Goal: Task Accomplishment & Management: Use online tool/utility

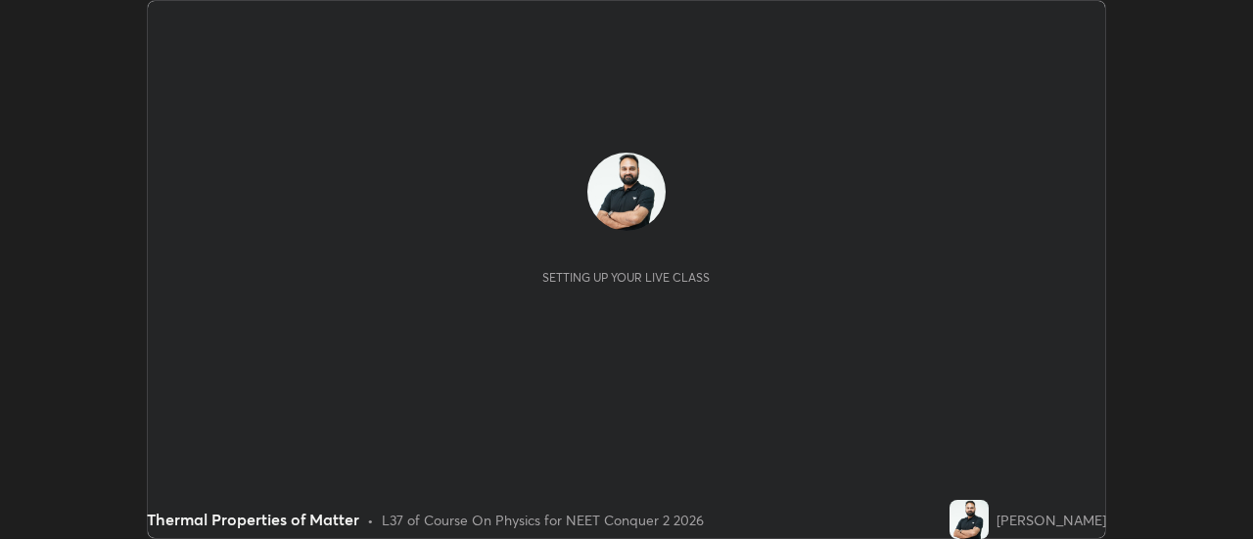
scroll to position [539, 1252]
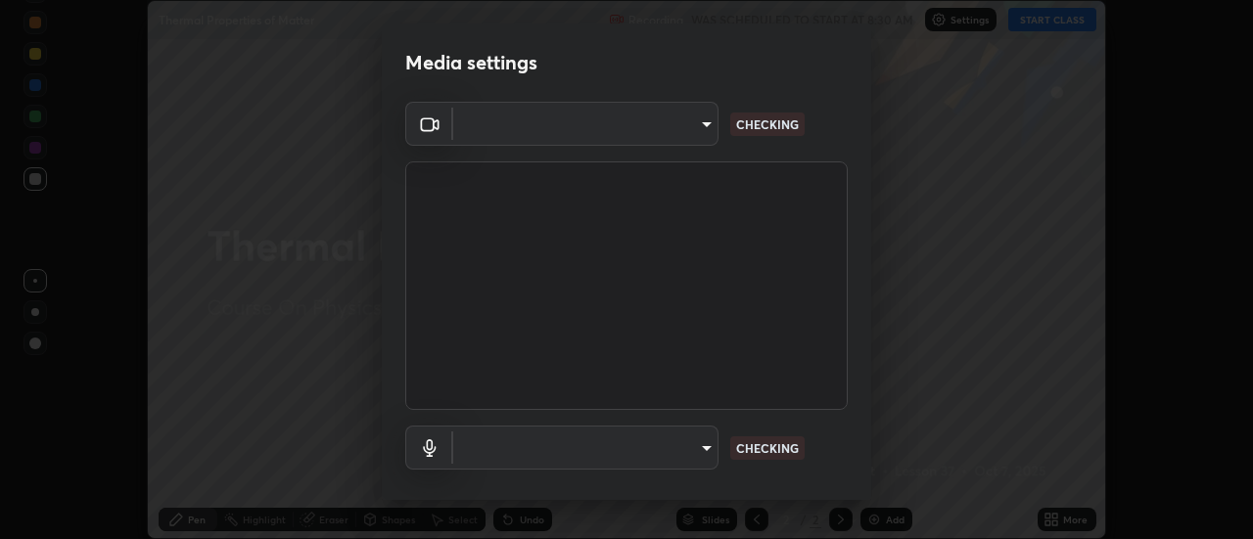
type input "17f3146ffc408401482da091302dd484cdfe799ef6154e21a3a5c8c08ece1141"
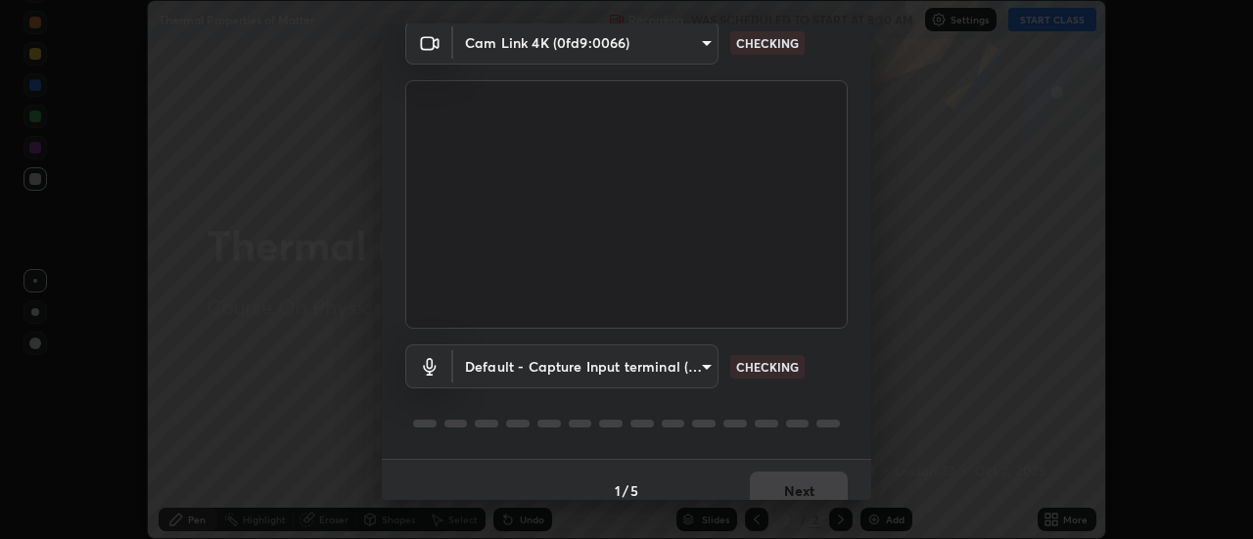
scroll to position [103, 0]
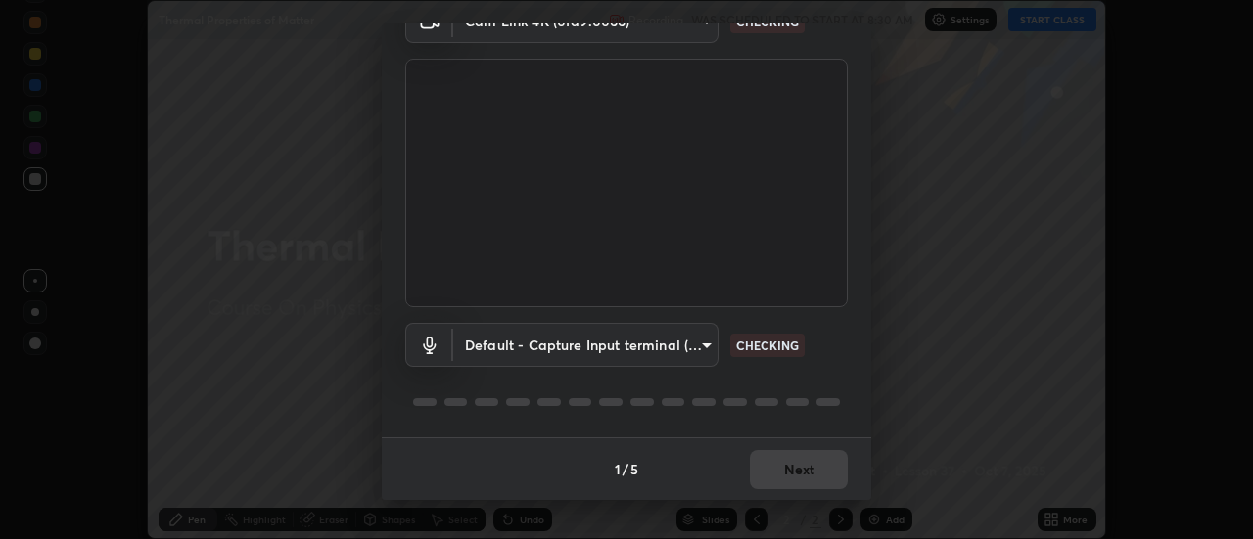
click at [853, 130] on div "Cam Link 4K (0fd9:0066) 17f3146ffc408401482da091302dd484cdfe799ef6154e21a3a5c8c…" at bounding box center [626, 218] width 489 height 438
click at [701, 347] on body "Erase all Thermal Properties of Matter Recording WAS SCHEDULED TO START AT 8:30…" at bounding box center [626, 269] width 1253 height 539
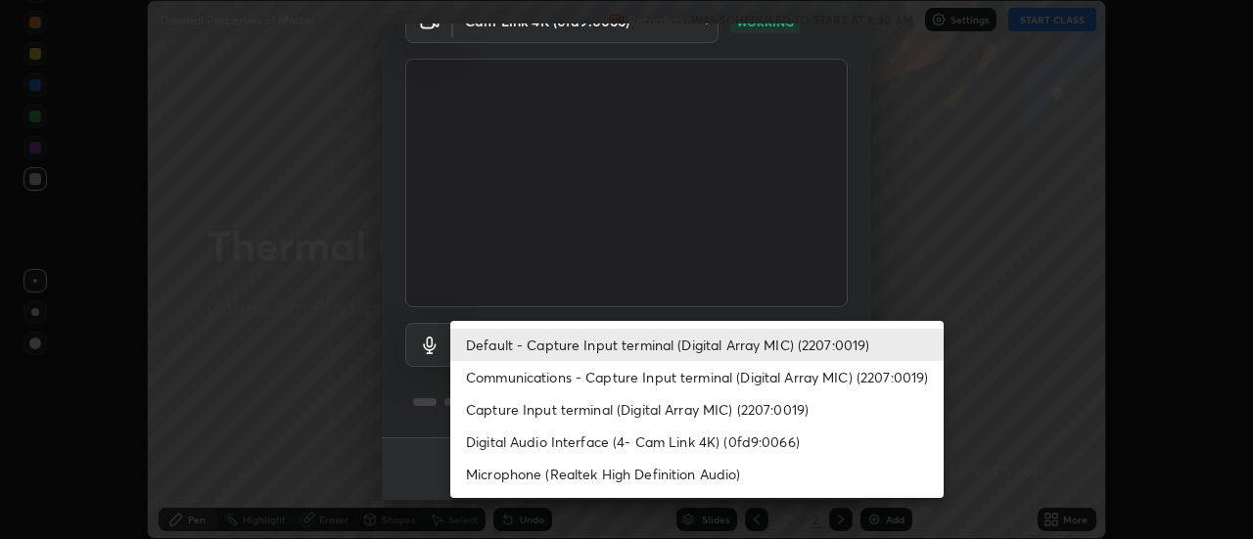
click at [794, 409] on li "Capture Input terminal (Digital Array MIC) (2207:0019)" at bounding box center [696, 409] width 493 height 32
type input "5df071af9b7112bf09dcb182c88e92d2198889dd10ad8514bfa031c6826bb881"
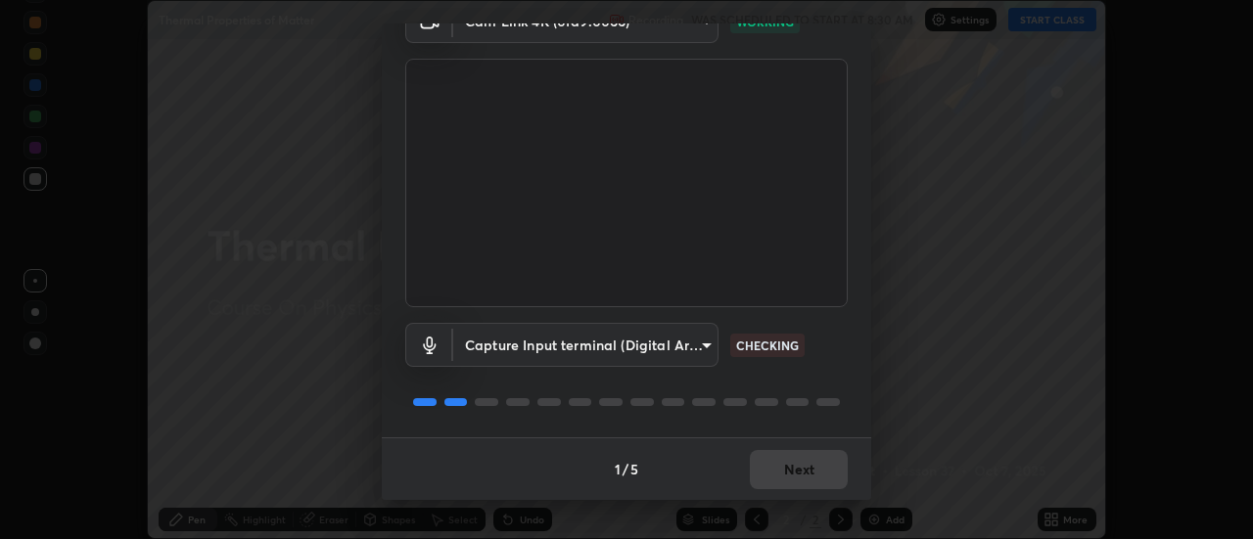
click at [857, 218] on div "Cam Link 4K (0fd9:0066) 17f3146ffc408401482da091302dd484cdfe799ef6154e21a3a5c8c…" at bounding box center [626, 218] width 489 height 438
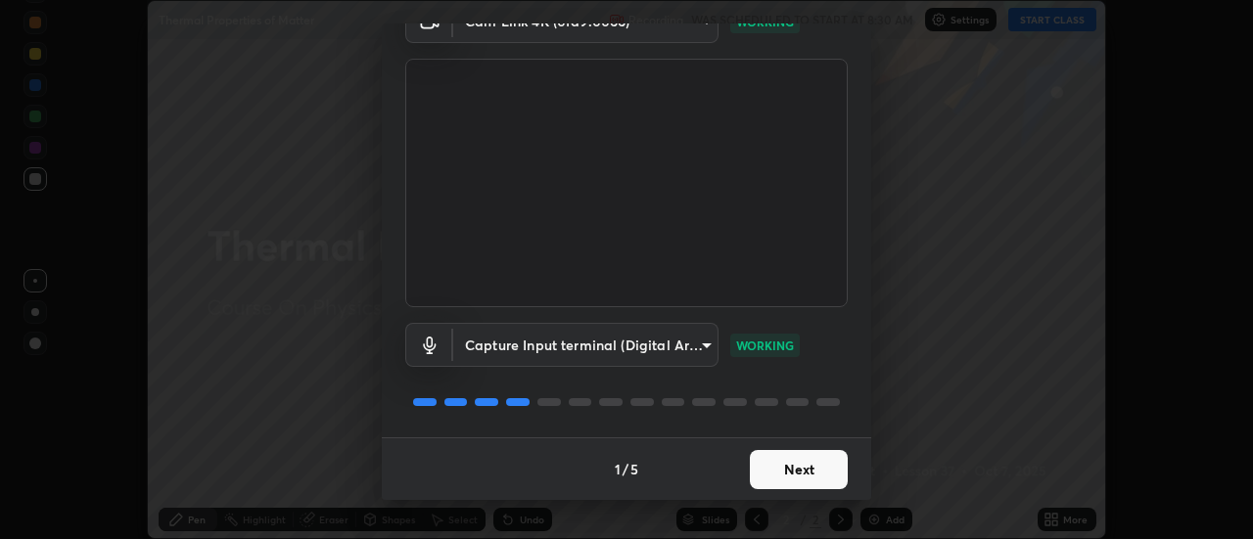
click at [829, 462] on button "Next" at bounding box center [799, 469] width 98 height 39
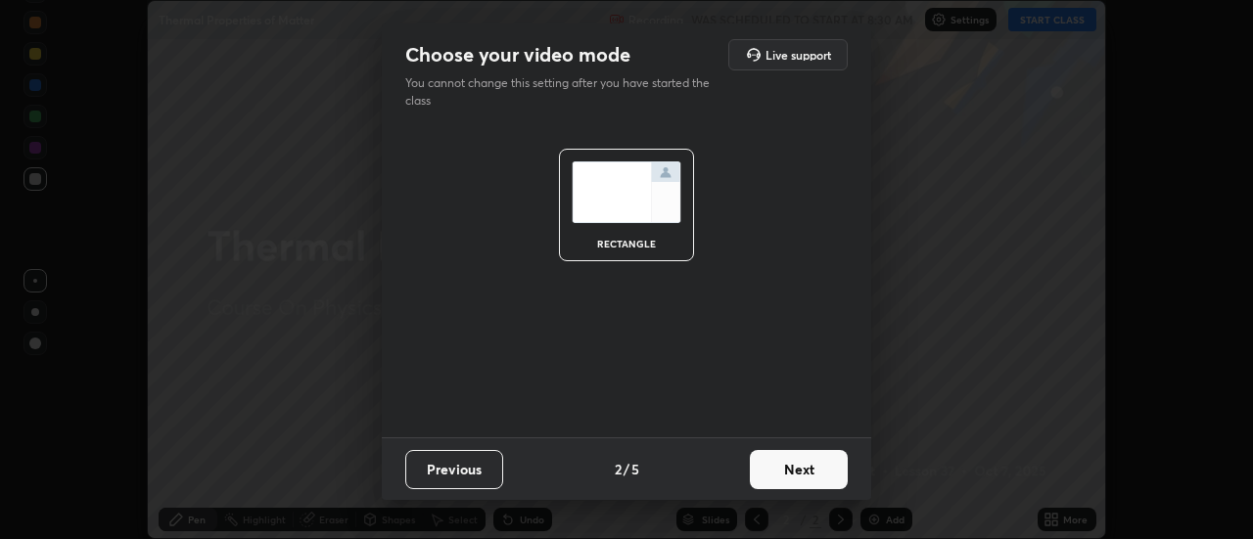
scroll to position [0, 0]
click at [828, 472] on button "Next" at bounding box center [799, 469] width 98 height 39
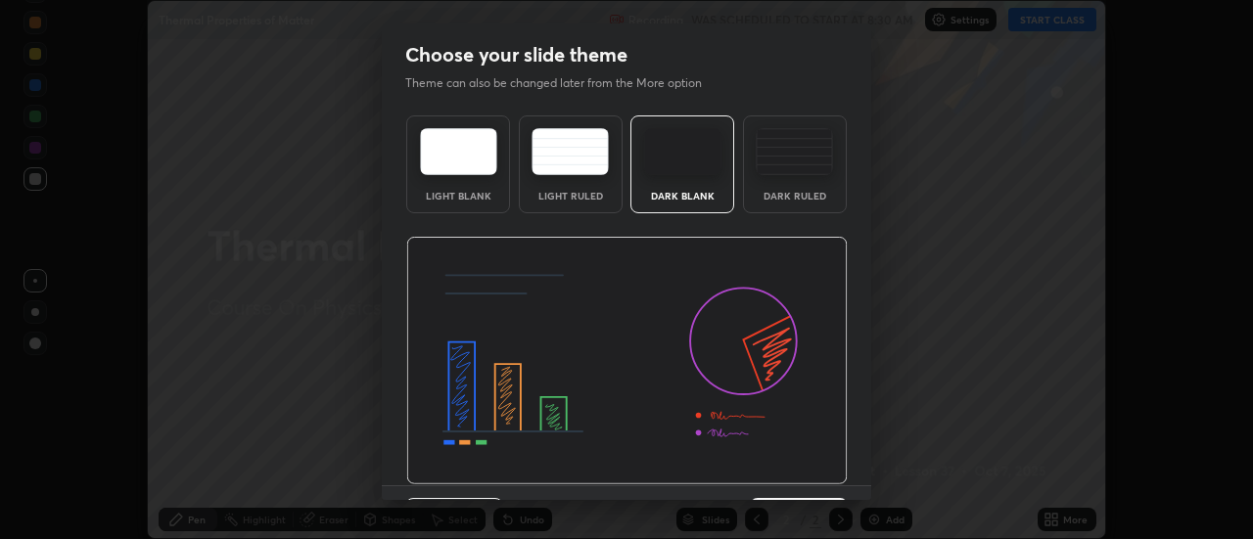
scroll to position [48, 0]
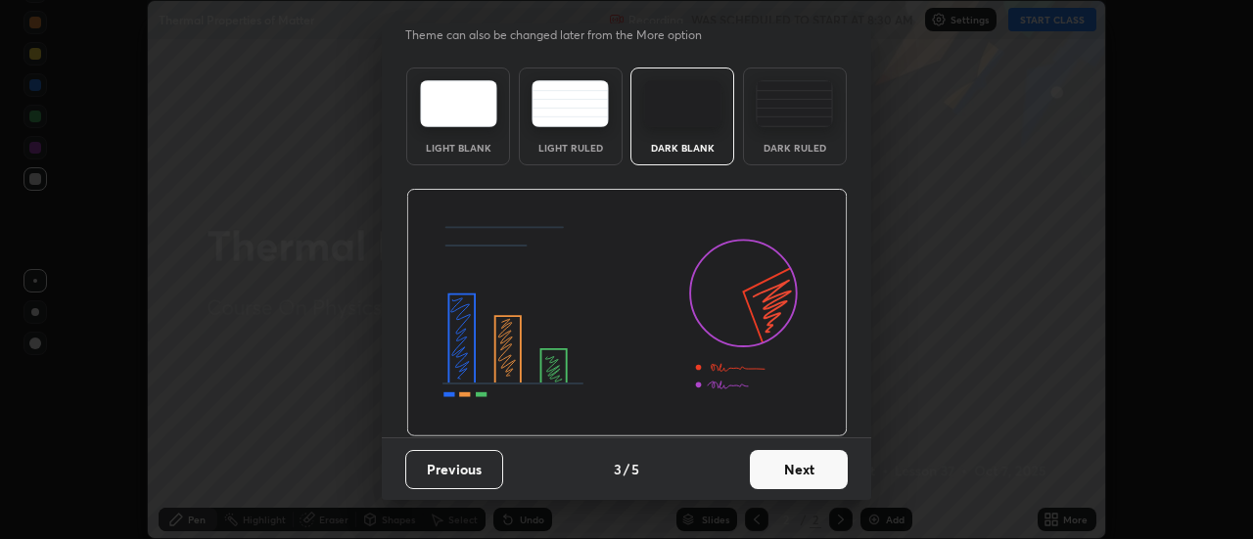
click at [833, 463] on button "Next" at bounding box center [799, 469] width 98 height 39
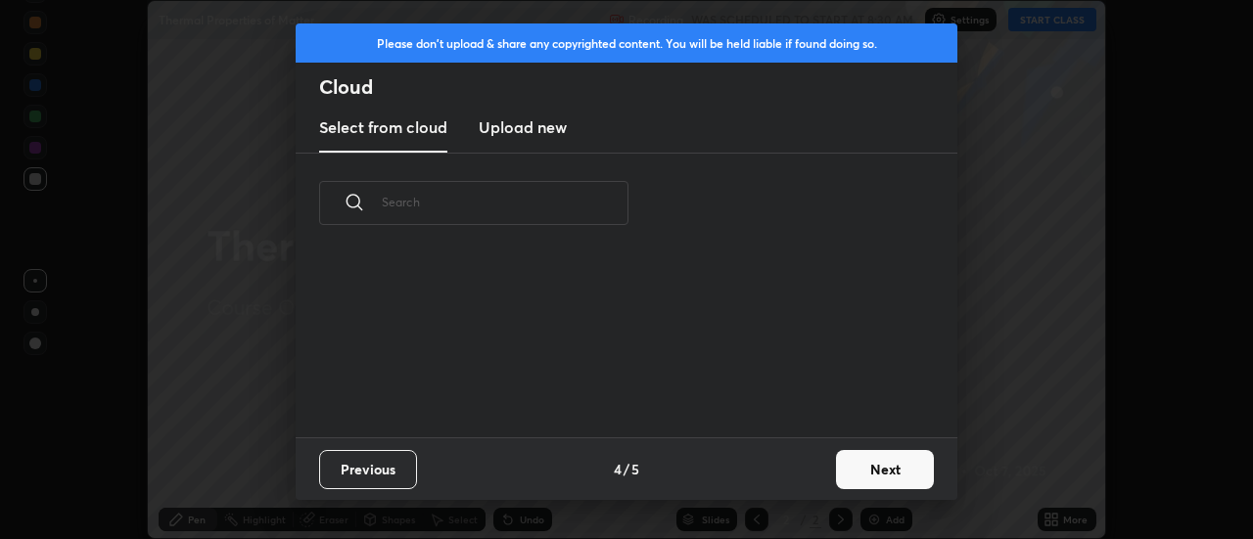
scroll to position [0, 0]
click at [883, 469] on button "Next" at bounding box center [885, 469] width 98 height 39
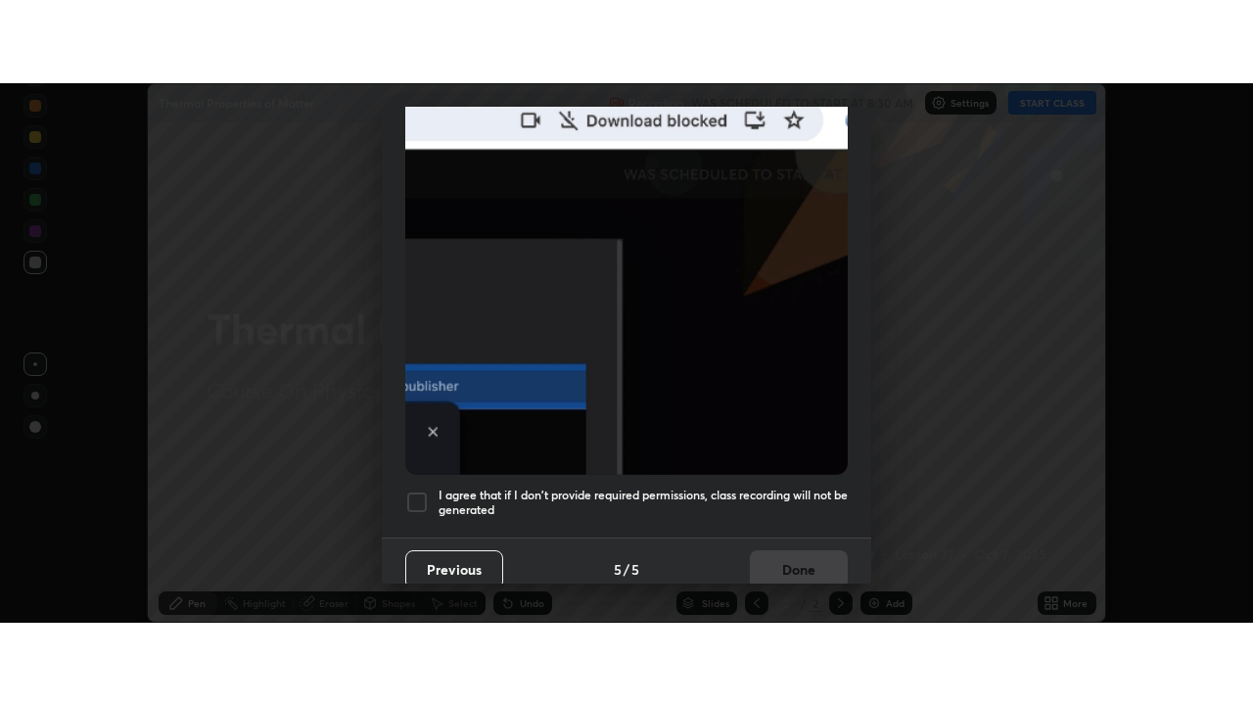
scroll to position [502, 0]
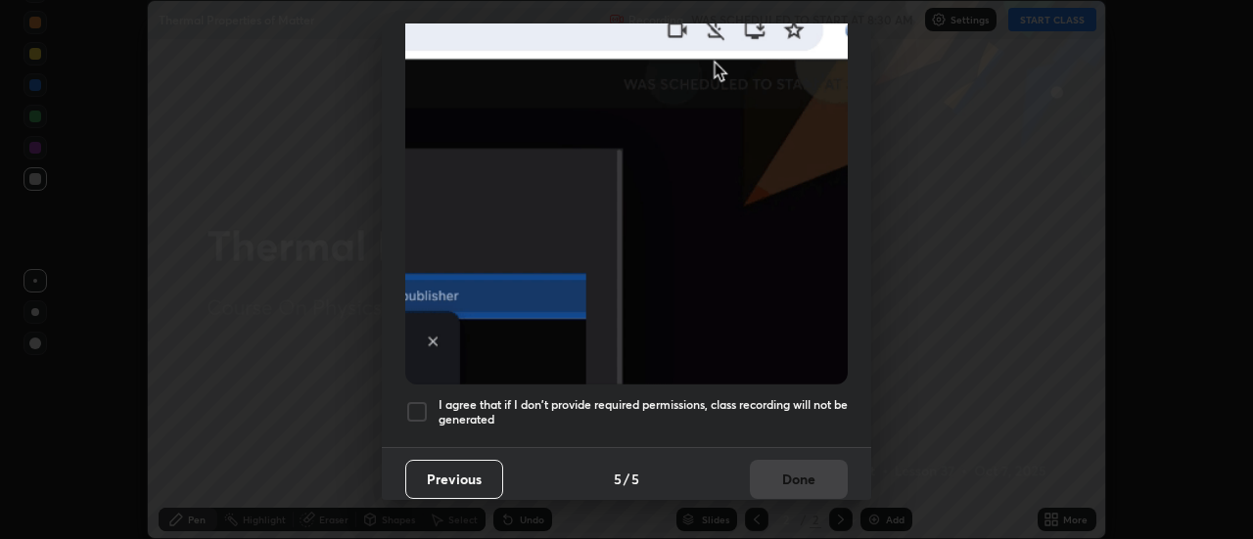
click at [798, 397] on h5 "I agree that if I don't provide required permissions, class recording will not …" at bounding box center [642, 412] width 409 height 30
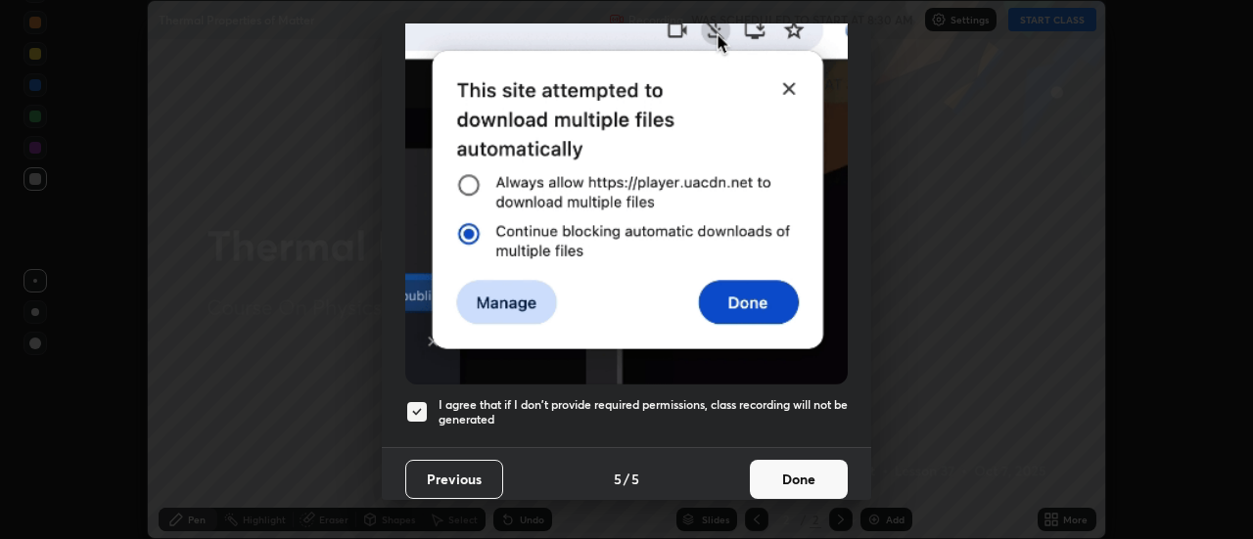
click at [798, 470] on button "Done" at bounding box center [799, 479] width 98 height 39
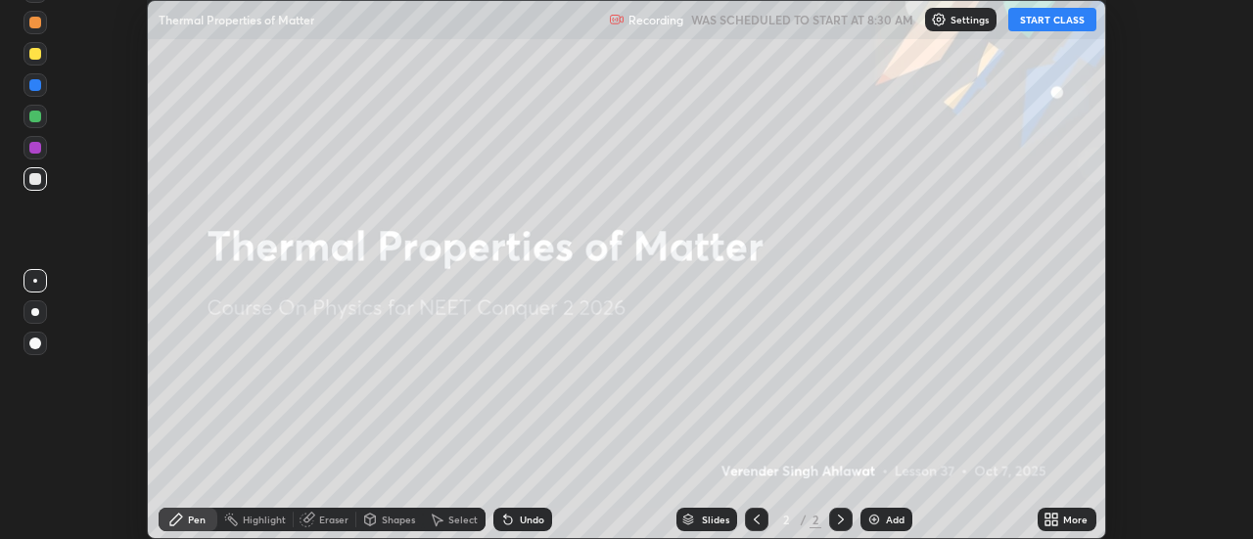
click at [1073, 515] on div "More" at bounding box center [1075, 520] width 24 height 10
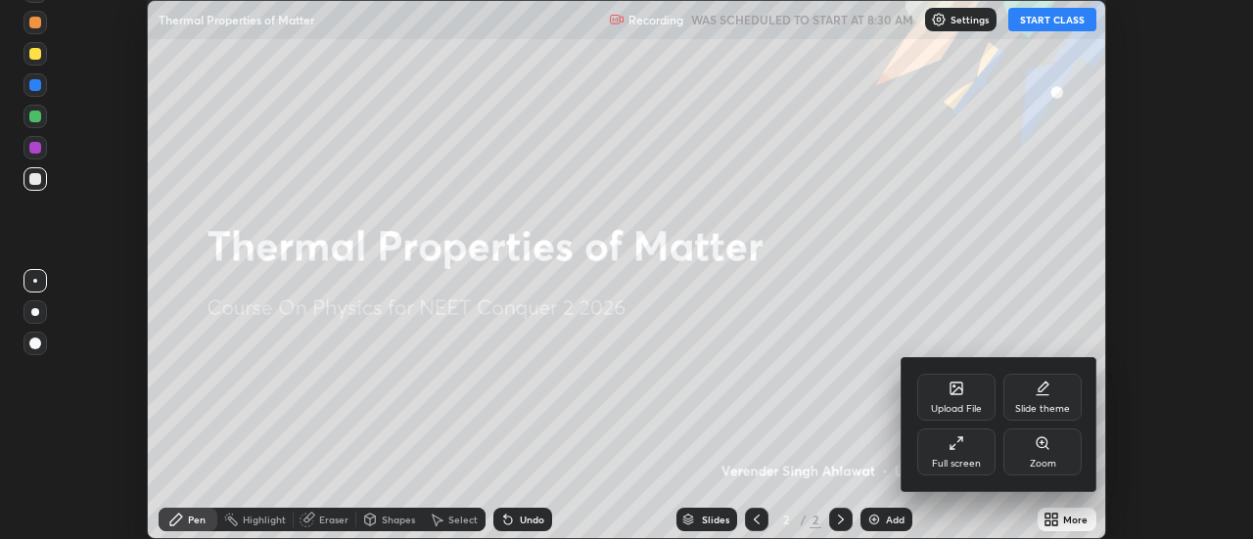
click at [1067, 392] on div "Slide theme" at bounding box center [1042, 397] width 78 height 47
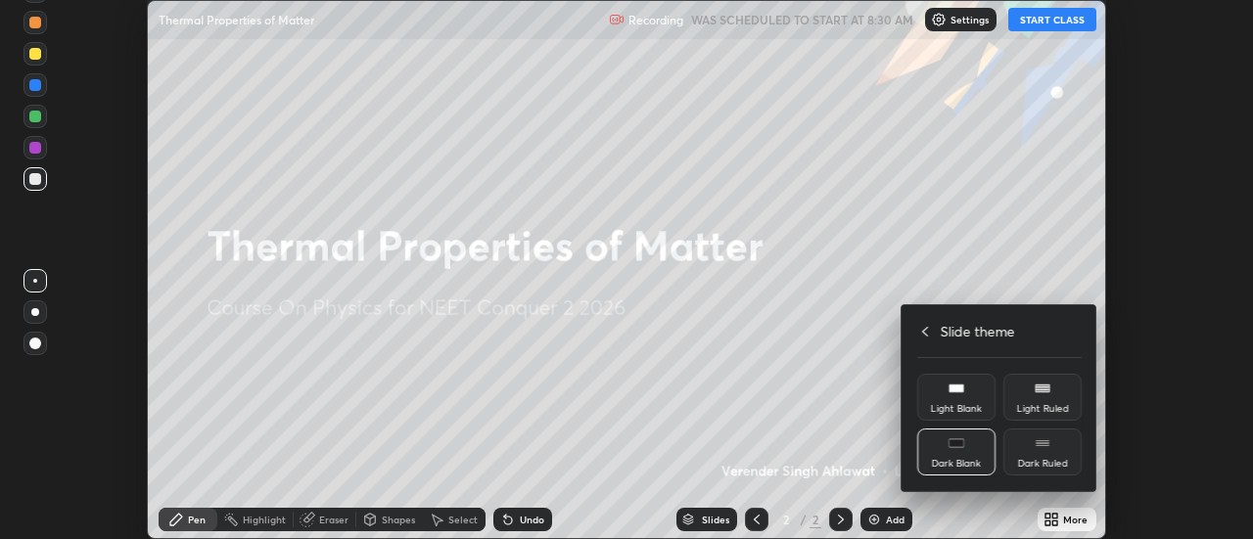
click at [1049, 468] on div "Dark Ruled" at bounding box center [1043, 464] width 50 height 10
click at [925, 331] on icon at bounding box center [925, 332] width 16 height 16
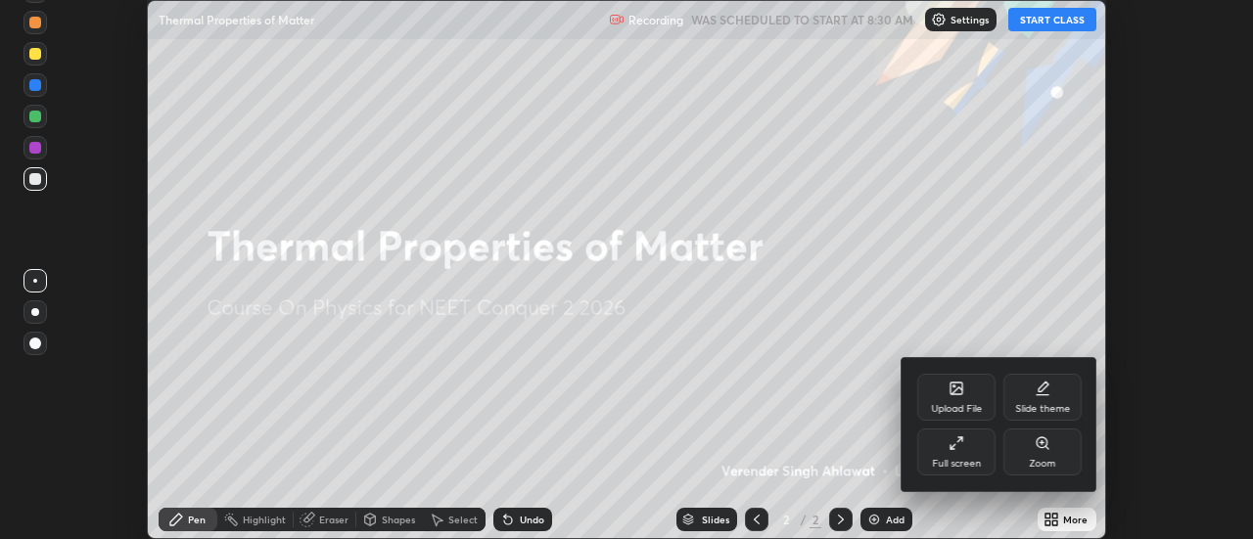
click at [955, 464] on div "Full screen" at bounding box center [956, 464] width 49 height 10
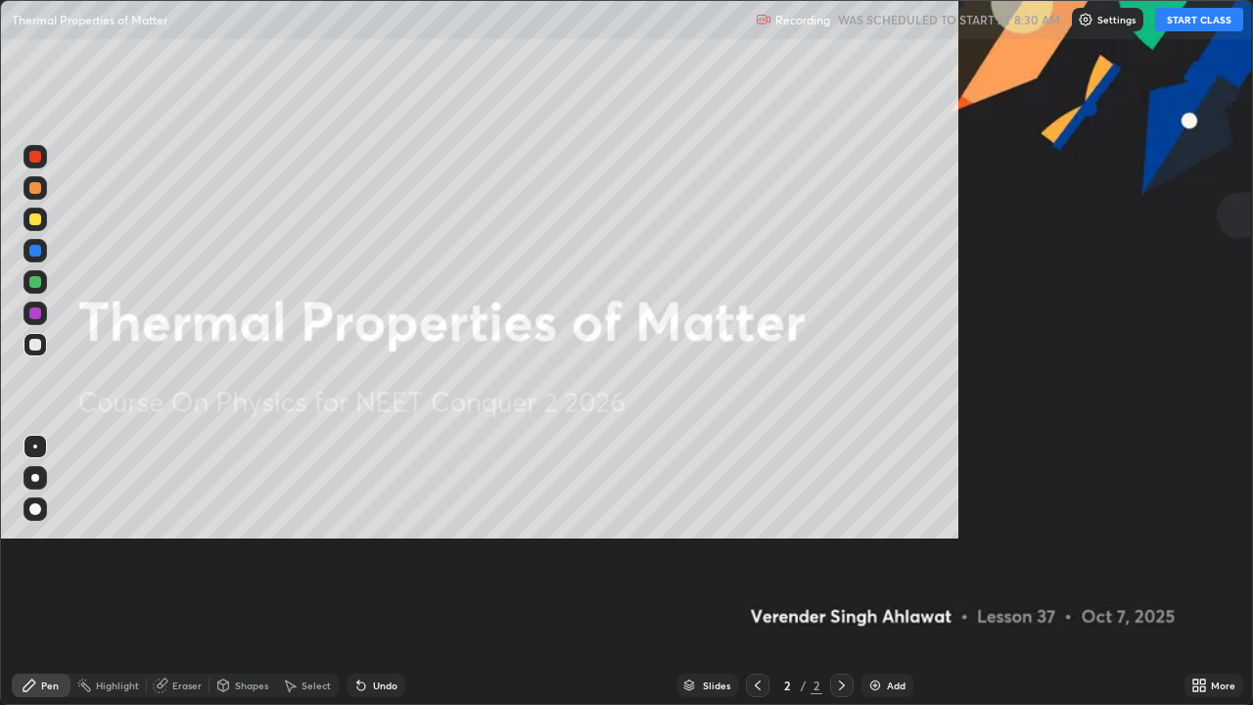
scroll to position [705, 1253]
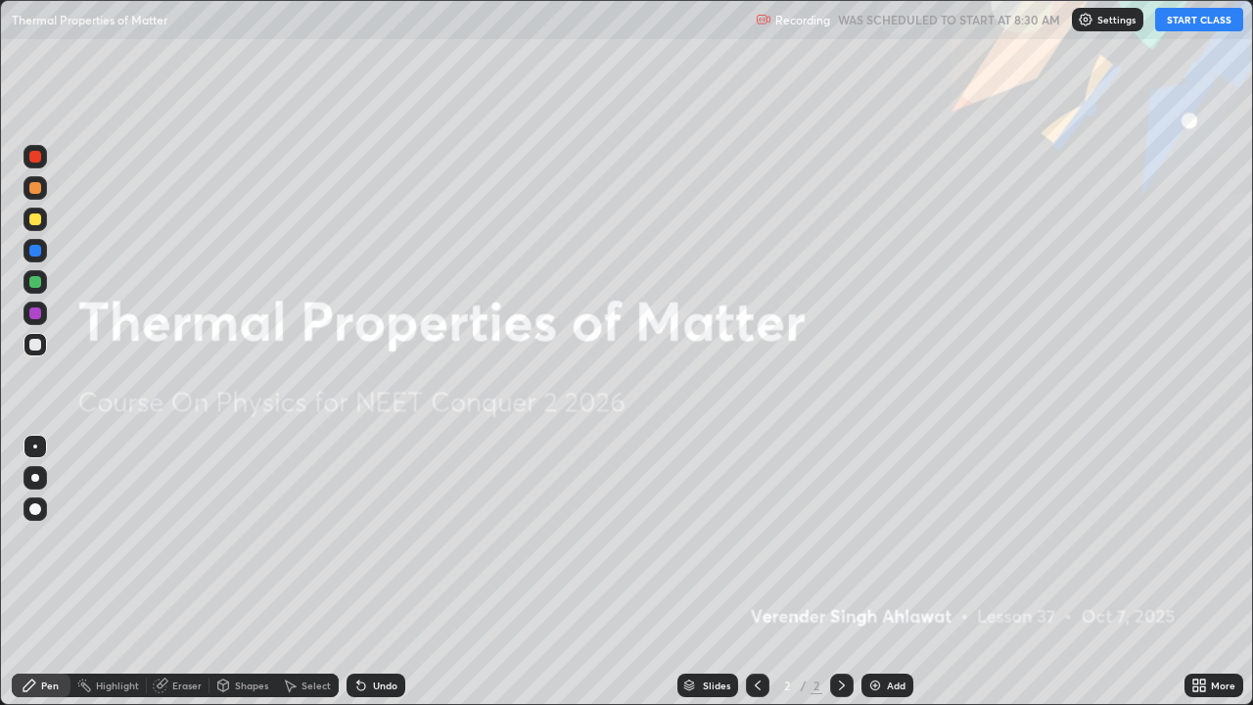
click at [1165, 22] on button "START CLASS" at bounding box center [1199, 19] width 88 height 23
click at [890, 538] on div "Add" at bounding box center [896, 685] width 19 height 10
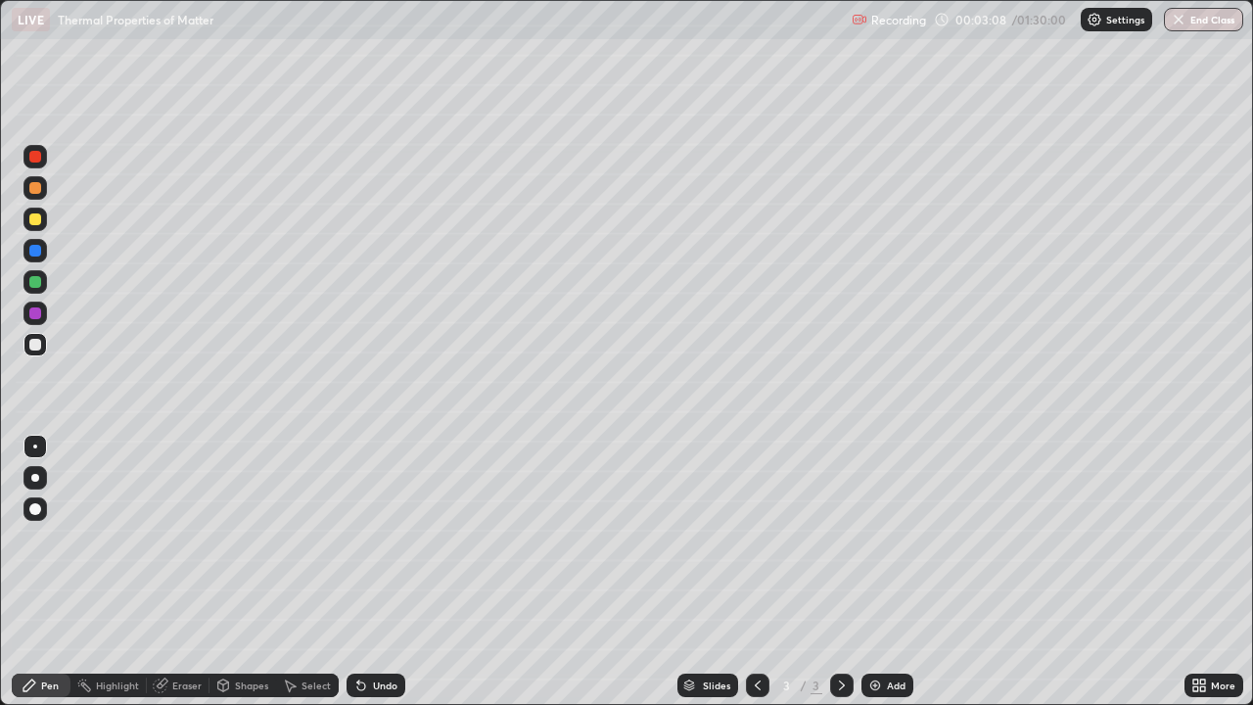
click at [38, 222] on div at bounding box center [35, 219] width 12 height 12
click at [33, 189] on div at bounding box center [35, 188] width 12 height 12
click at [388, 538] on div "Undo" at bounding box center [385, 685] width 24 height 10
click at [384, 538] on div "Undo" at bounding box center [385, 685] width 24 height 10
click at [894, 538] on div "Add" at bounding box center [896, 685] width 19 height 10
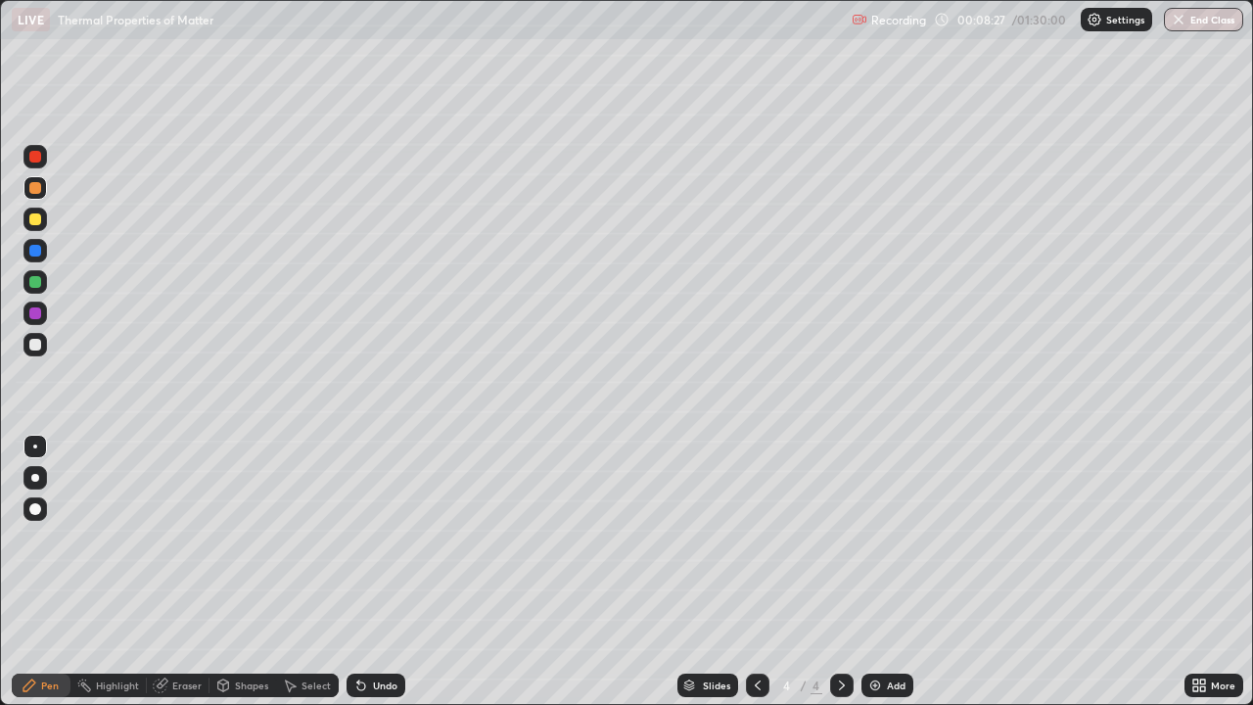
click at [36, 344] on div at bounding box center [35, 345] width 12 height 12
click at [383, 538] on div "Undo" at bounding box center [375, 684] width 59 height 23
click at [892, 538] on div "Add" at bounding box center [896, 685] width 19 height 10
click at [746, 538] on div at bounding box center [757, 684] width 23 height 23
click at [830, 538] on div at bounding box center [841, 684] width 23 height 23
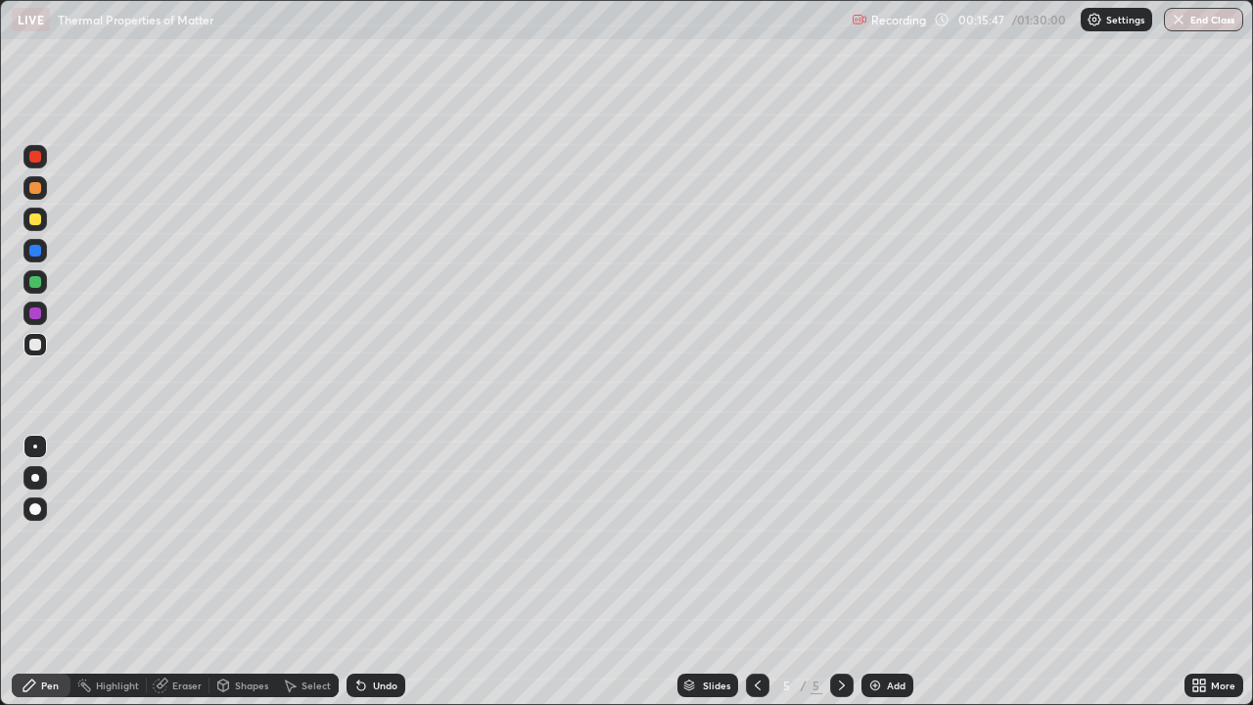
click at [36, 224] on div at bounding box center [35, 219] width 12 height 12
click at [898, 538] on div "Add" at bounding box center [896, 685] width 19 height 10
click at [755, 538] on icon at bounding box center [758, 685] width 16 height 16
click at [832, 538] on div at bounding box center [841, 684] width 23 height 23
click at [35, 188] on div at bounding box center [35, 188] width 12 height 12
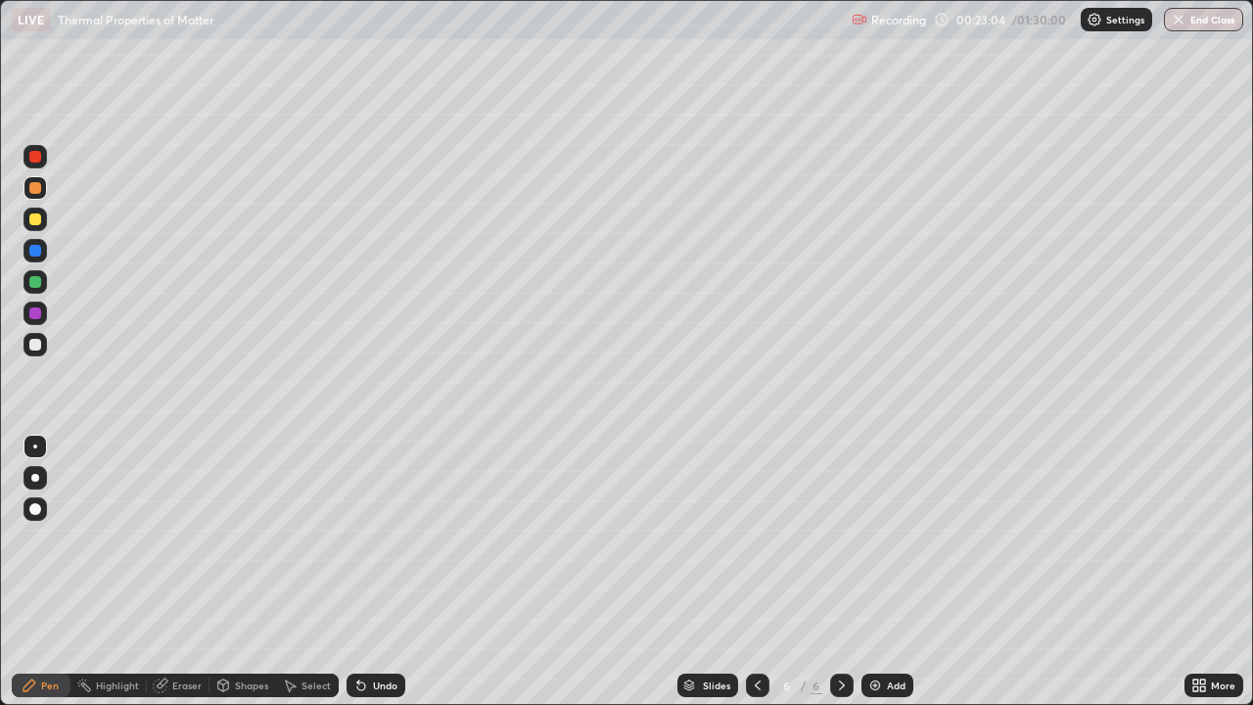
click at [39, 347] on div at bounding box center [35, 345] width 12 height 12
click at [895, 538] on div "Add" at bounding box center [896, 685] width 19 height 10
click at [35, 220] on div at bounding box center [35, 219] width 12 height 12
click at [36, 342] on div at bounding box center [35, 345] width 12 height 12
click at [250, 538] on div "Shapes" at bounding box center [251, 685] width 33 height 10
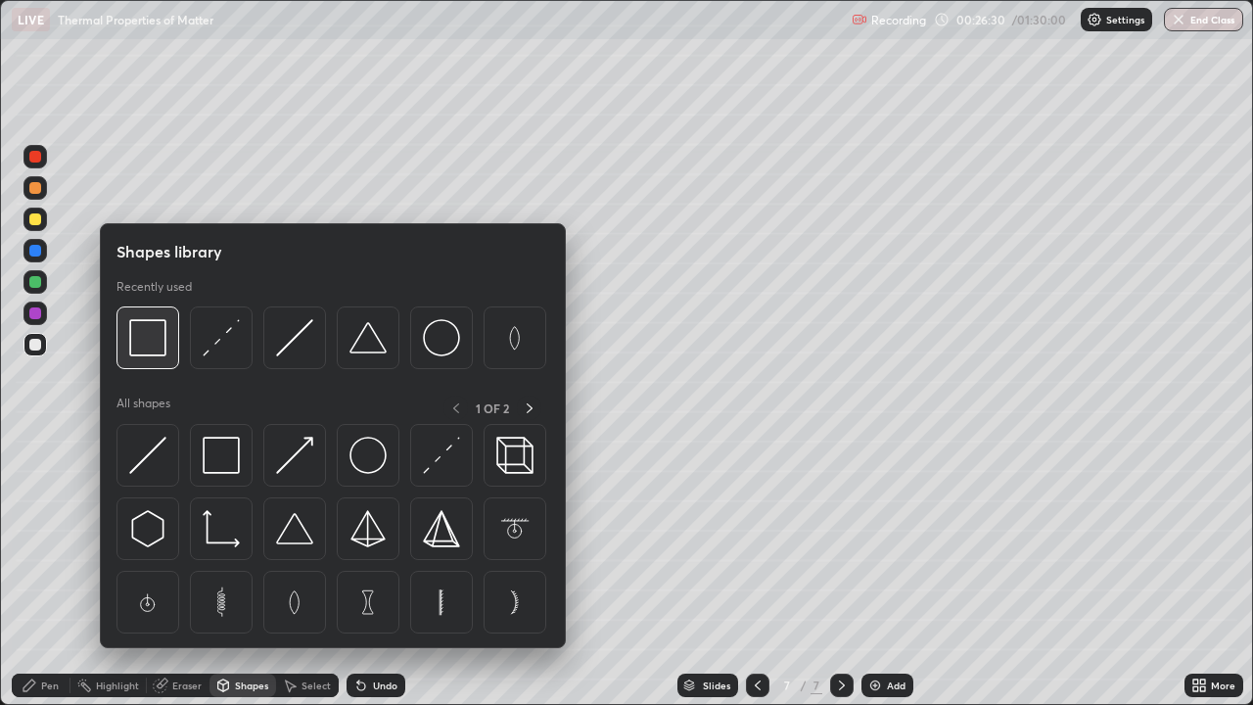
click at [153, 343] on img at bounding box center [147, 337] width 37 height 37
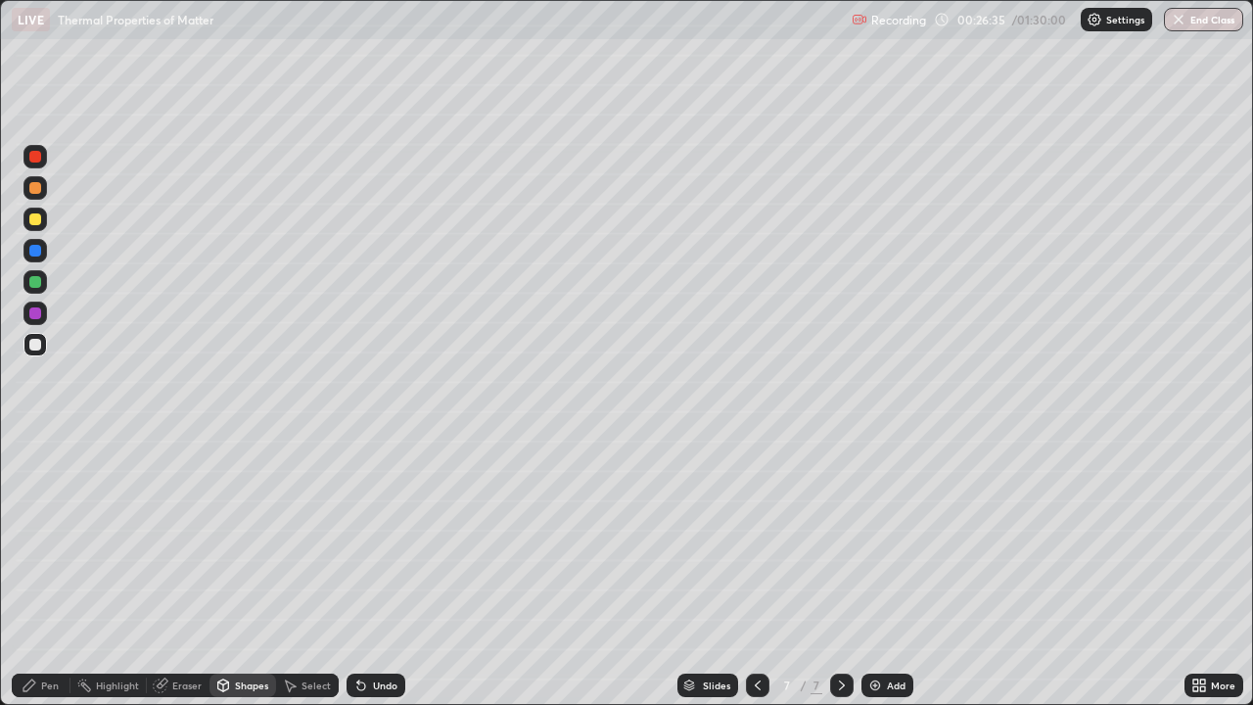
click at [42, 538] on div "Pen" at bounding box center [50, 685] width 18 height 10
click at [35, 221] on div at bounding box center [35, 219] width 12 height 12
click at [898, 538] on div "Add" at bounding box center [887, 684] width 52 height 23
click at [253, 538] on div "Shapes" at bounding box center [251, 685] width 33 height 10
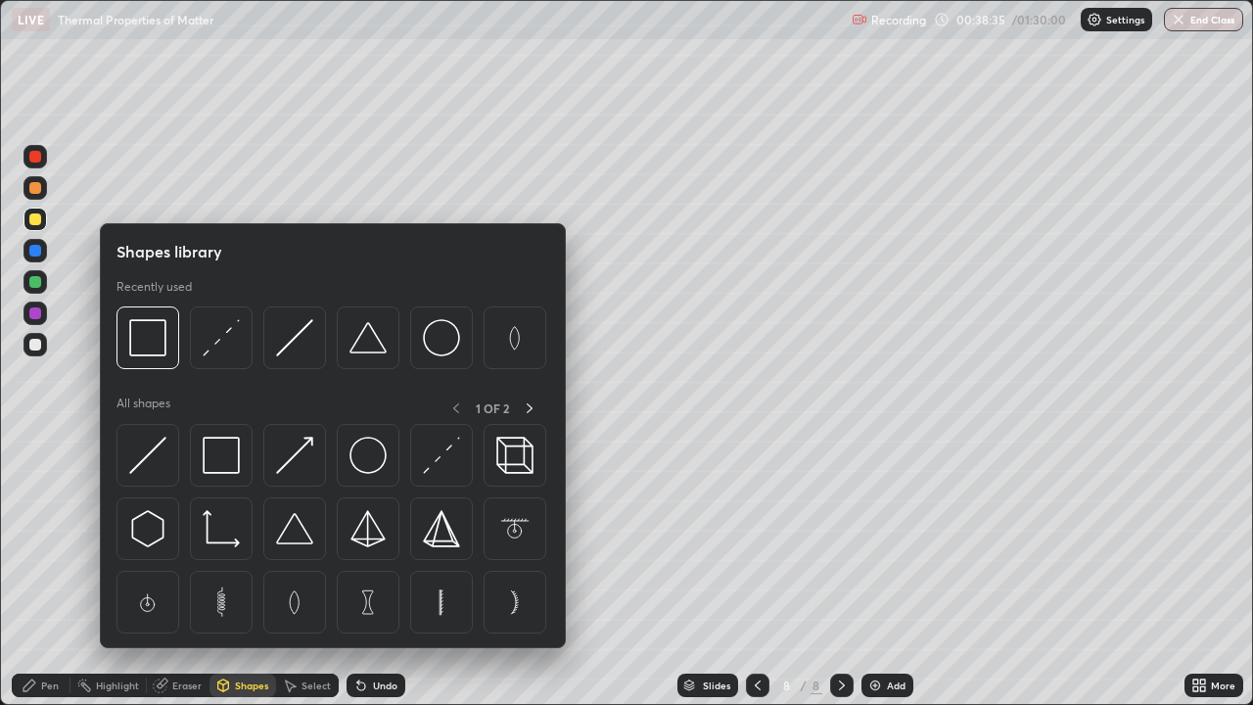
click at [310, 538] on div "Select" at bounding box center [315, 685] width 29 height 10
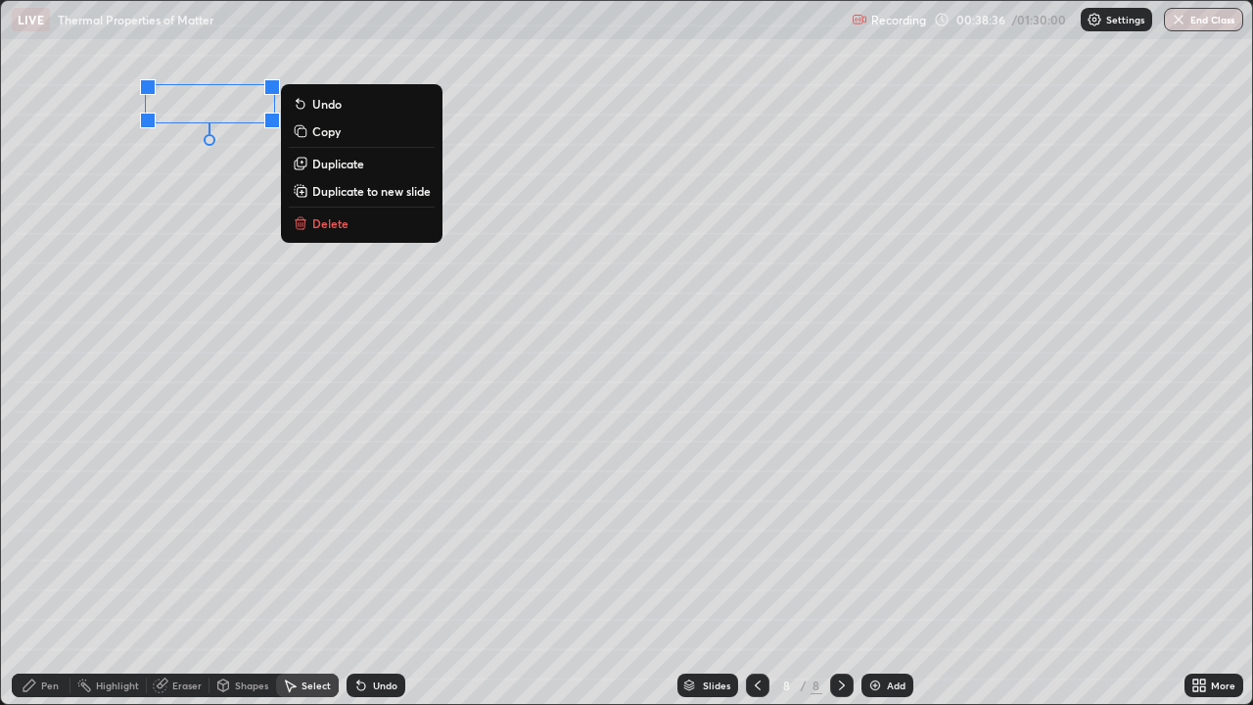
click at [323, 222] on p "Delete" at bounding box center [330, 223] width 36 height 16
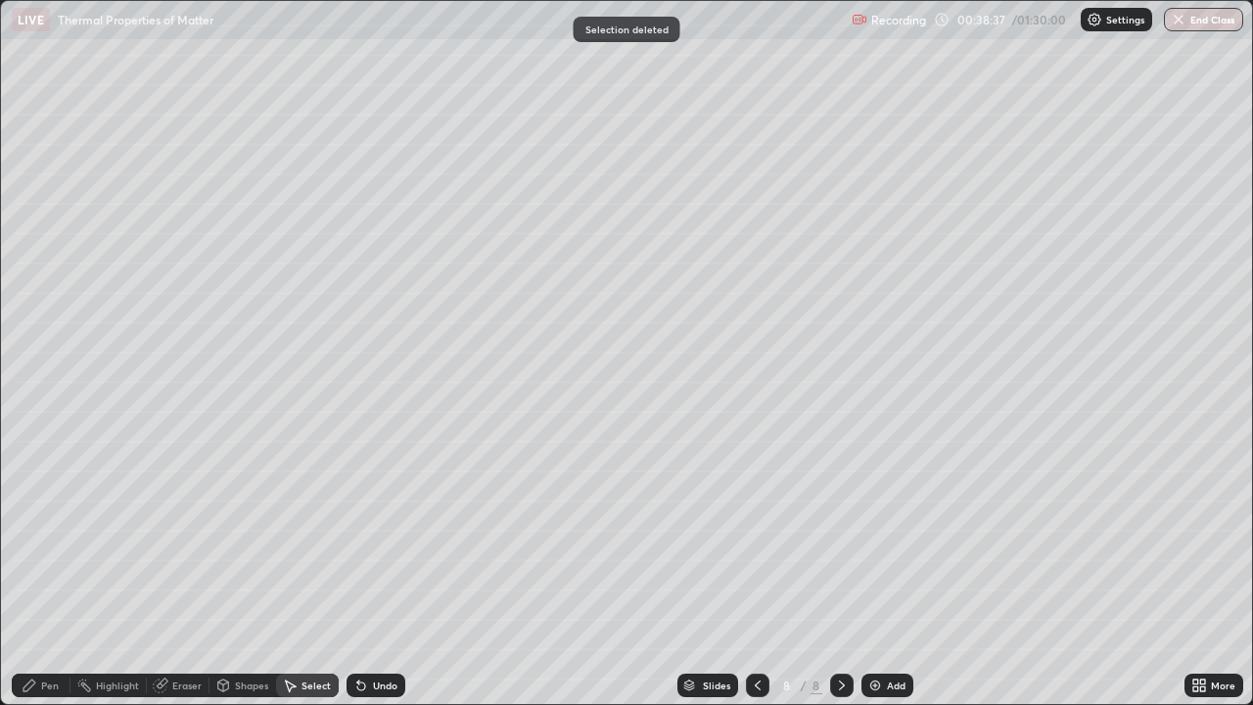
click at [28, 538] on icon at bounding box center [30, 685] width 16 height 16
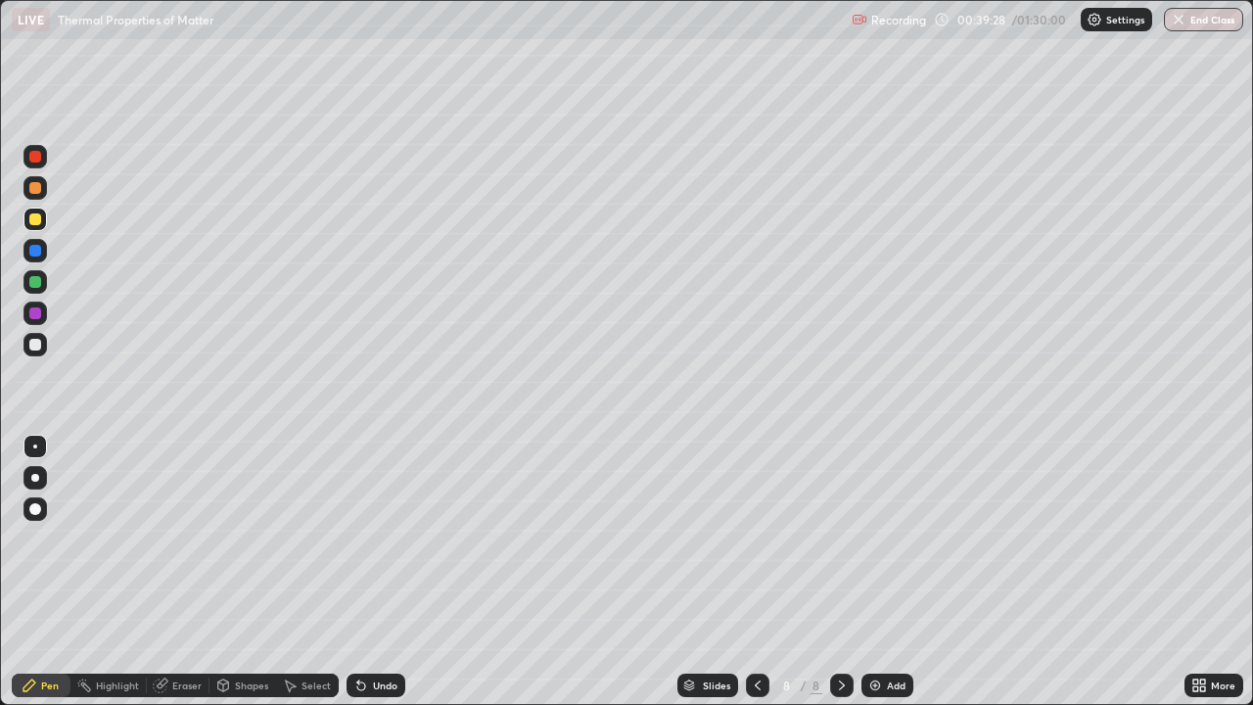
click at [34, 189] on div at bounding box center [35, 188] width 12 height 12
click at [39, 216] on div at bounding box center [35, 219] width 12 height 12
click at [39, 343] on div at bounding box center [35, 345] width 12 height 12
click at [896, 538] on div "Add" at bounding box center [896, 685] width 19 height 10
click at [899, 538] on div "Add" at bounding box center [896, 685] width 19 height 10
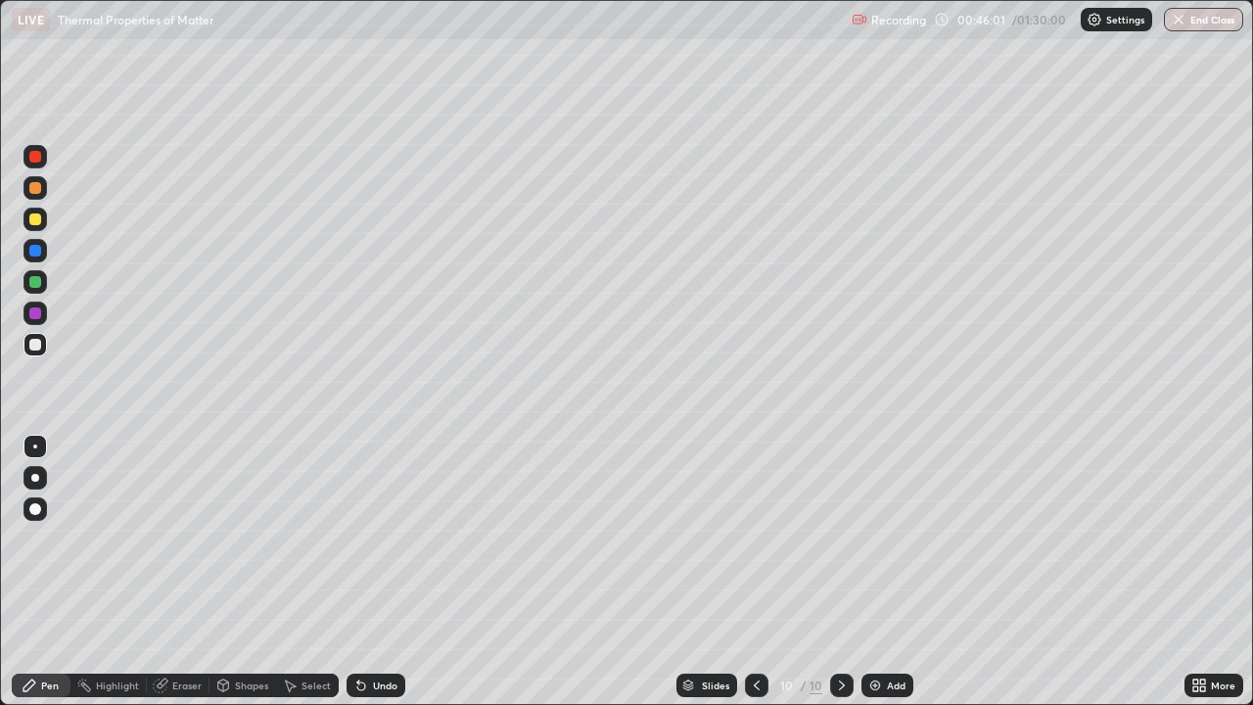
click at [31, 216] on div at bounding box center [35, 219] width 12 height 12
click at [37, 343] on div at bounding box center [35, 345] width 12 height 12
click at [384, 538] on div "Undo" at bounding box center [385, 685] width 24 height 10
click at [891, 538] on div "Add" at bounding box center [896, 685] width 19 height 10
click at [40, 343] on div at bounding box center [35, 345] width 12 height 12
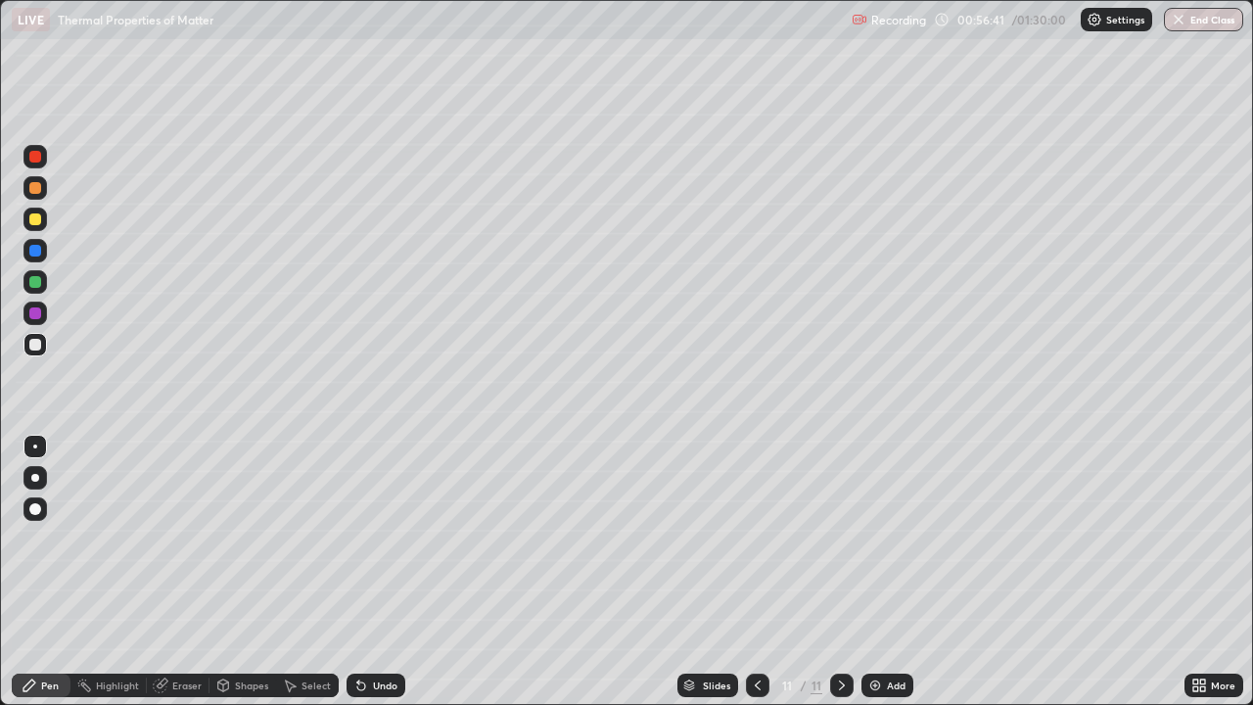
click at [178, 538] on div "Eraser" at bounding box center [186, 685] width 29 height 10
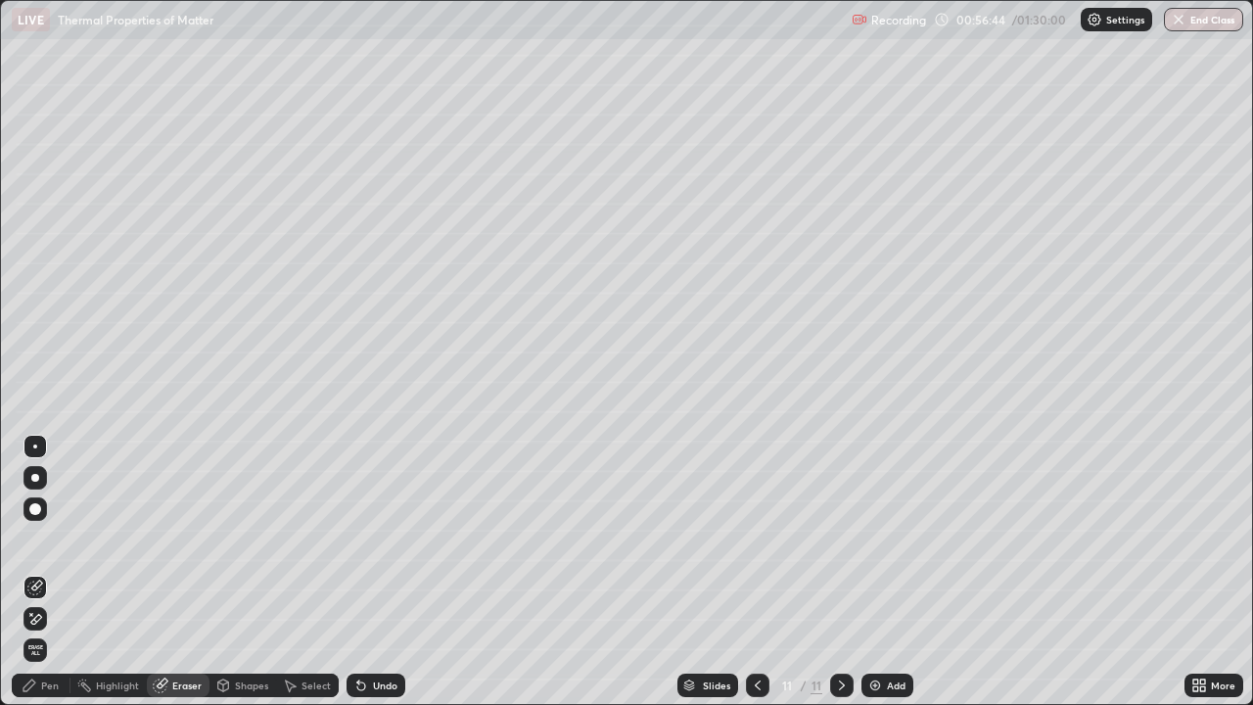
click at [45, 538] on div "Pen" at bounding box center [50, 685] width 18 height 10
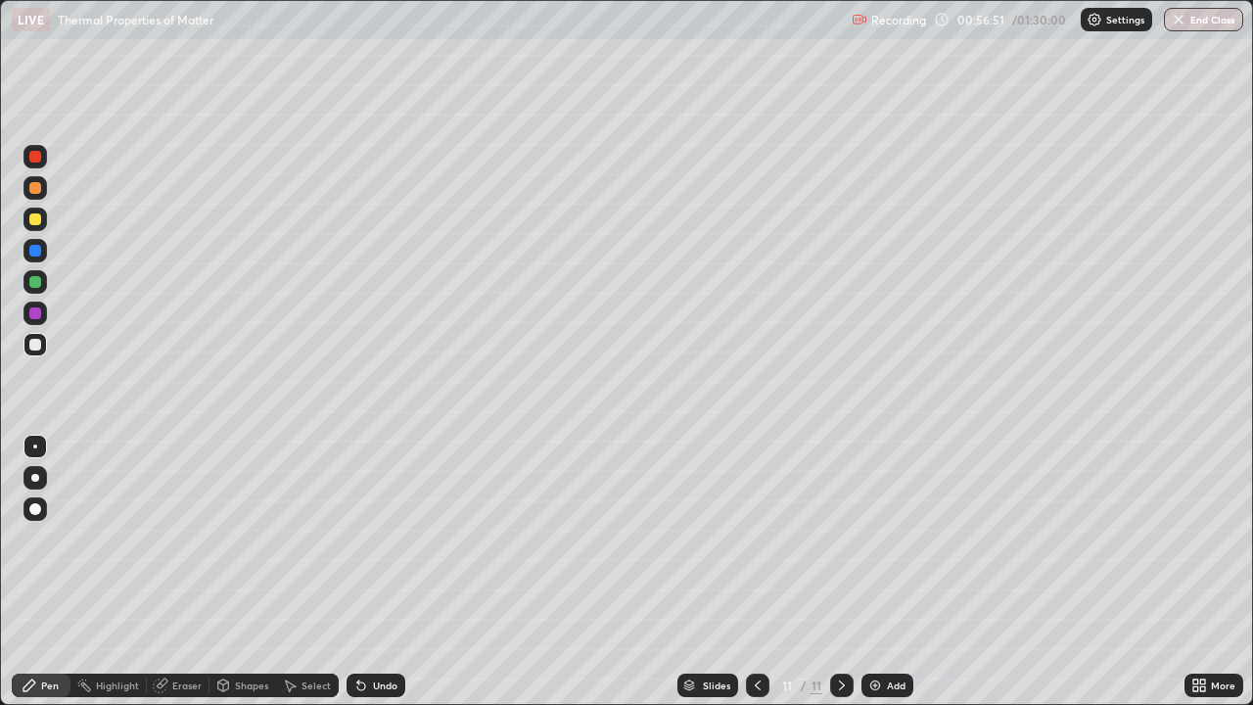
click at [27, 187] on div at bounding box center [34, 187] width 23 height 23
click at [37, 354] on div at bounding box center [34, 344] width 23 height 23
click at [37, 352] on div at bounding box center [34, 344] width 23 height 23
click at [880, 538] on img at bounding box center [875, 685] width 16 height 16
click at [32, 222] on div at bounding box center [35, 219] width 12 height 12
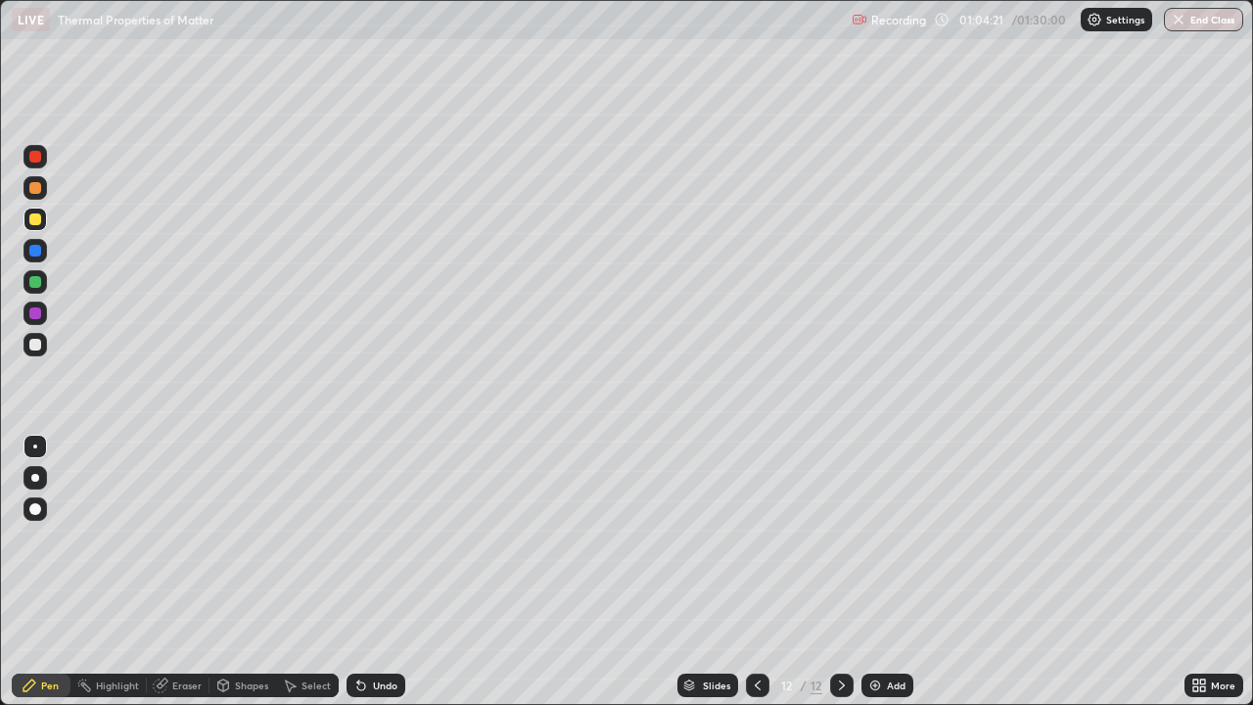
click at [38, 342] on div at bounding box center [35, 345] width 12 height 12
click at [750, 538] on icon at bounding box center [758, 685] width 16 height 16
click at [844, 538] on div at bounding box center [841, 684] width 23 height 23
click at [766, 538] on div at bounding box center [757, 684] width 23 height 23
click at [840, 538] on icon at bounding box center [842, 685] width 16 height 16
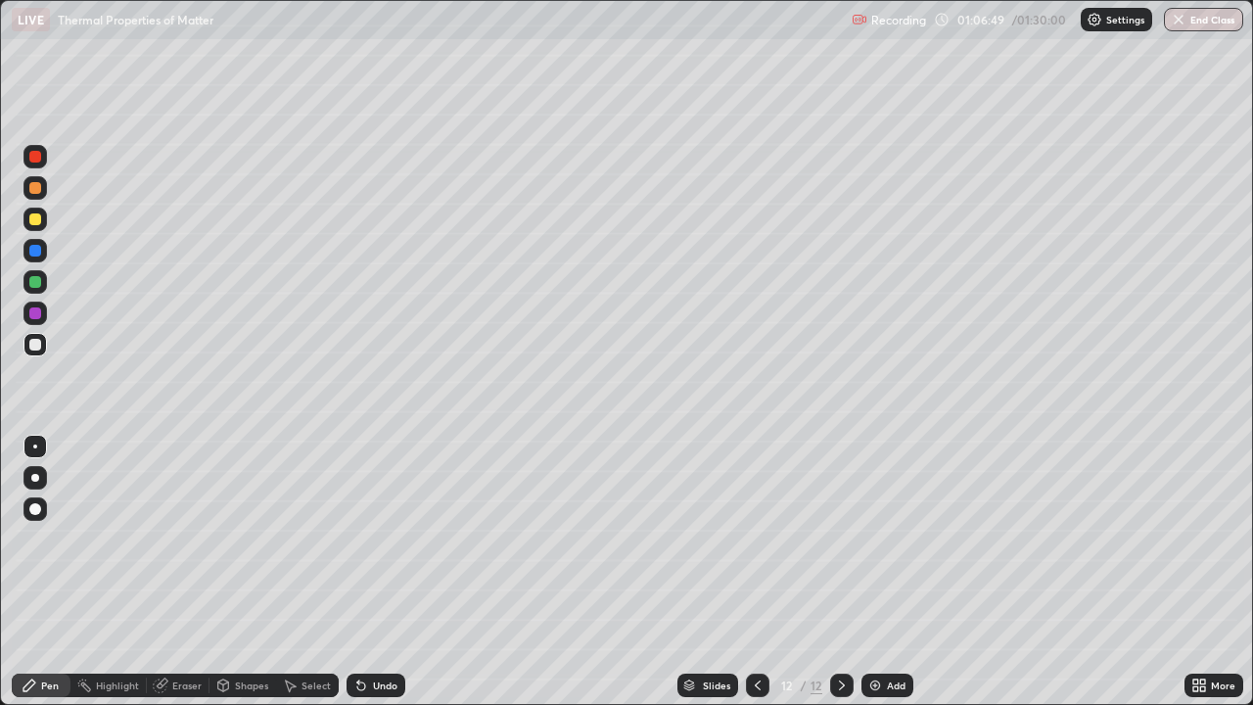
click at [897, 538] on div "Add" at bounding box center [896, 685] width 19 height 10
click at [27, 218] on div at bounding box center [34, 218] width 23 height 23
click at [37, 342] on div at bounding box center [35, 345] width 12 height 12
click at [31, 187] on div at bounding box center [35, 188] width 12 height 12
click at [902, 538] on div "Add" at bounding box center [896, 685] width 19 height 10
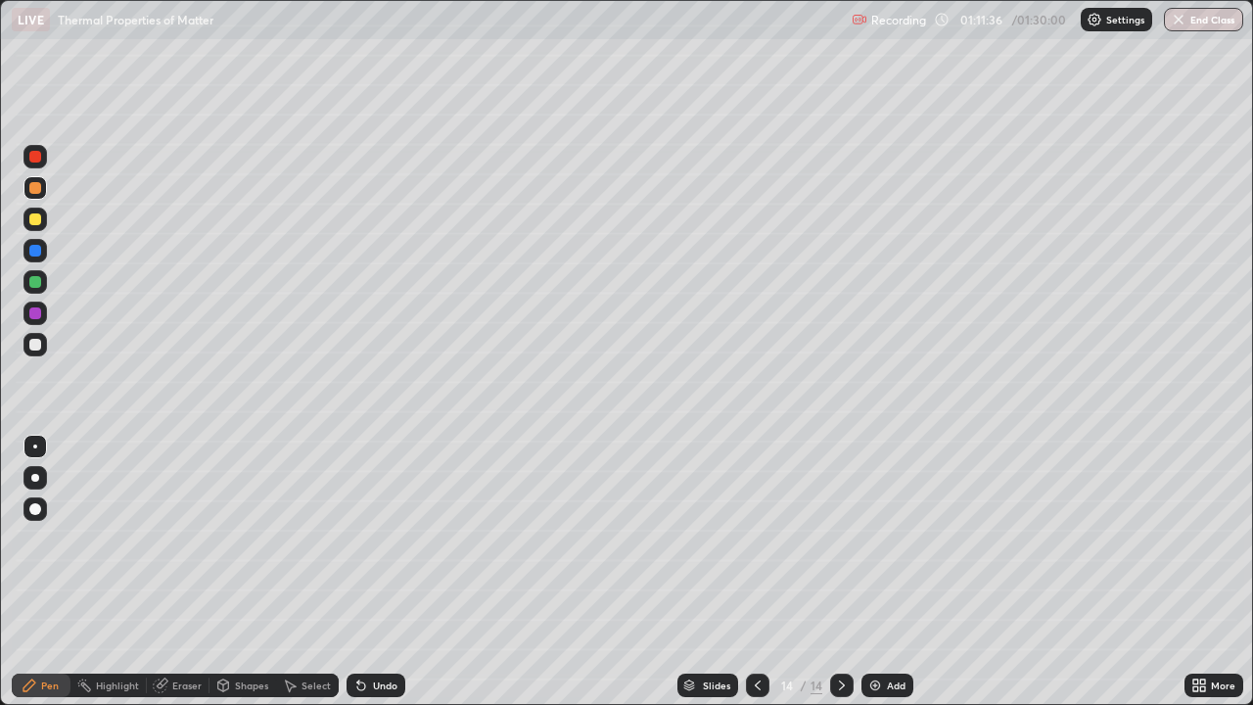
click at [37, 219] on div at bounding box center [35, 219] width 12 height 12
click at [33, 221] on div at bounding box center [35, 219] width 12 height 12
click at [37, 339] on div at bounding box center [35, 345] width 12 height 12
click at [38, 349] on div at bounding box center [35, 345] width 12 height 12
click at [1196, 15] on button "End Class" at bounding box center [1202, 19] width 79 height 23
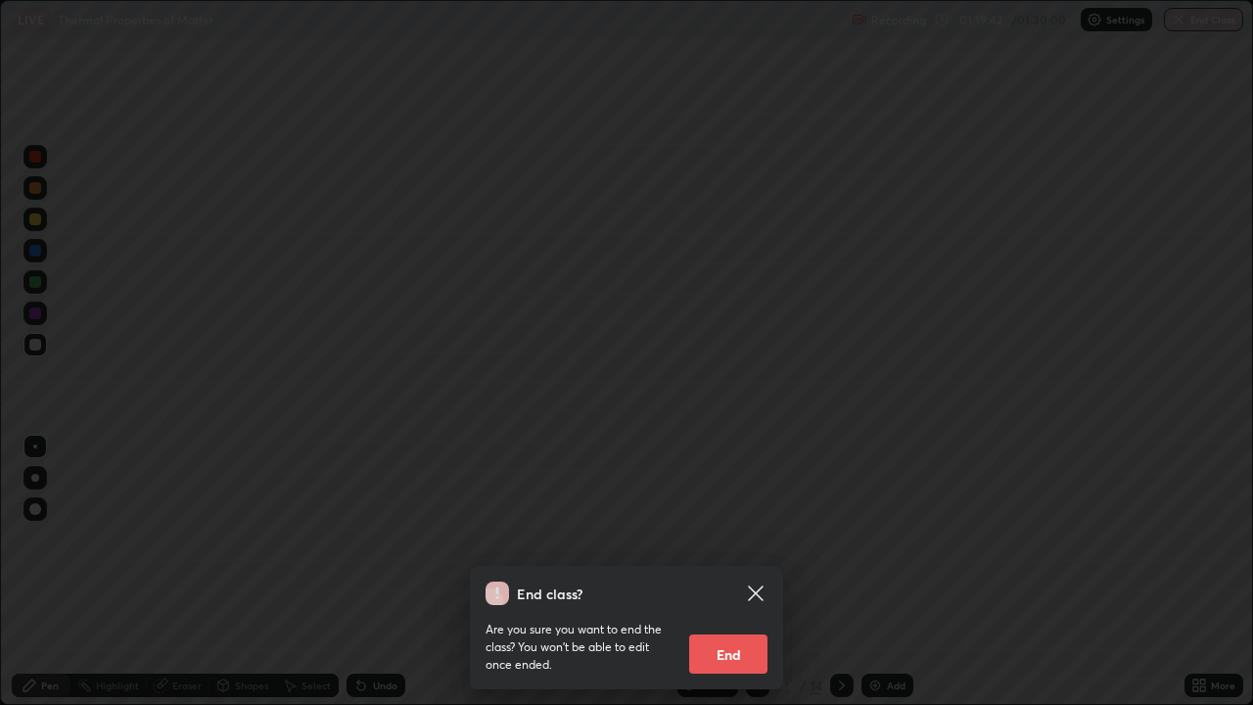
click at [746, 538] on button "End" at bounding box center [728, 653] width 78 height 39
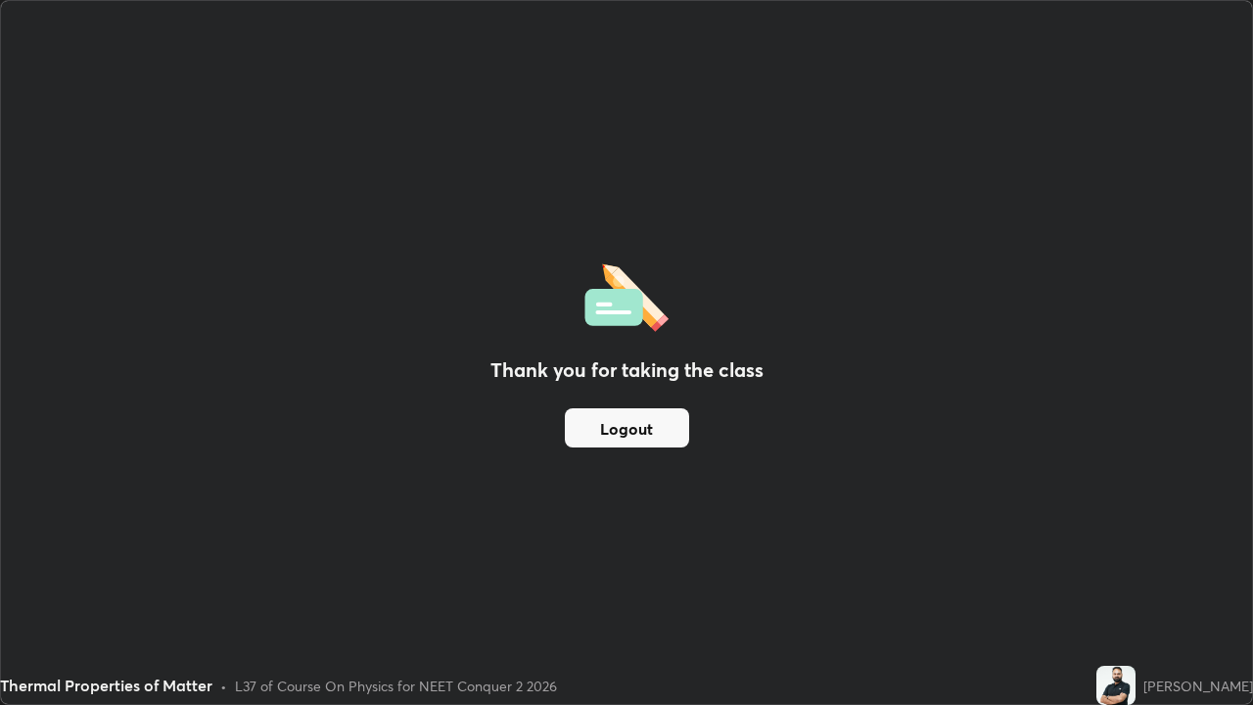
click at [630, 427] on button "Logout" at bounding box center [627, 427] width 124 height 39
